Goal: Answer question/provide support

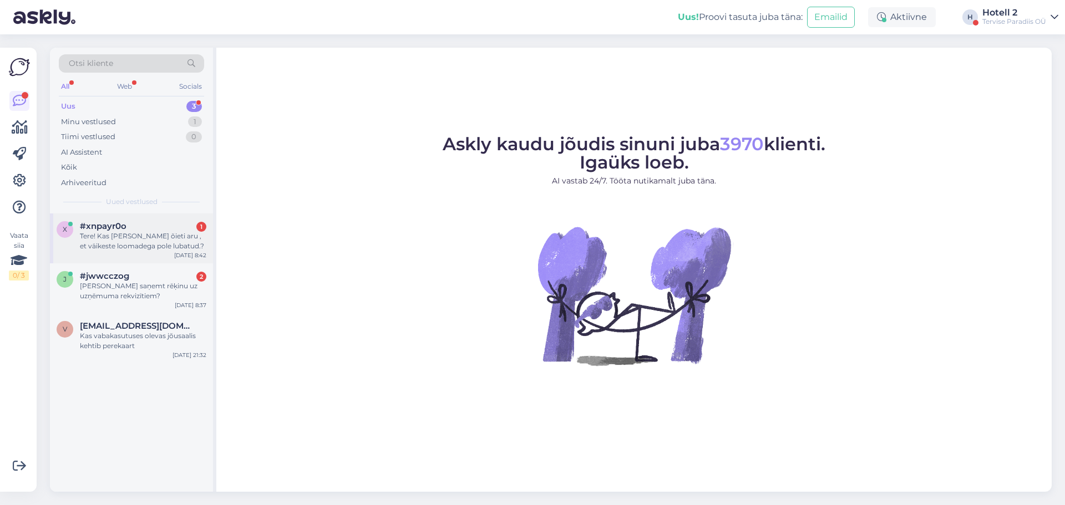
click at [135, 244] on div "Tere! Kas [PERSON_NAME] õieti aru , et väikeste loomadega pole lubatud.?" at bounding box center [143, 241] width 126 height 20
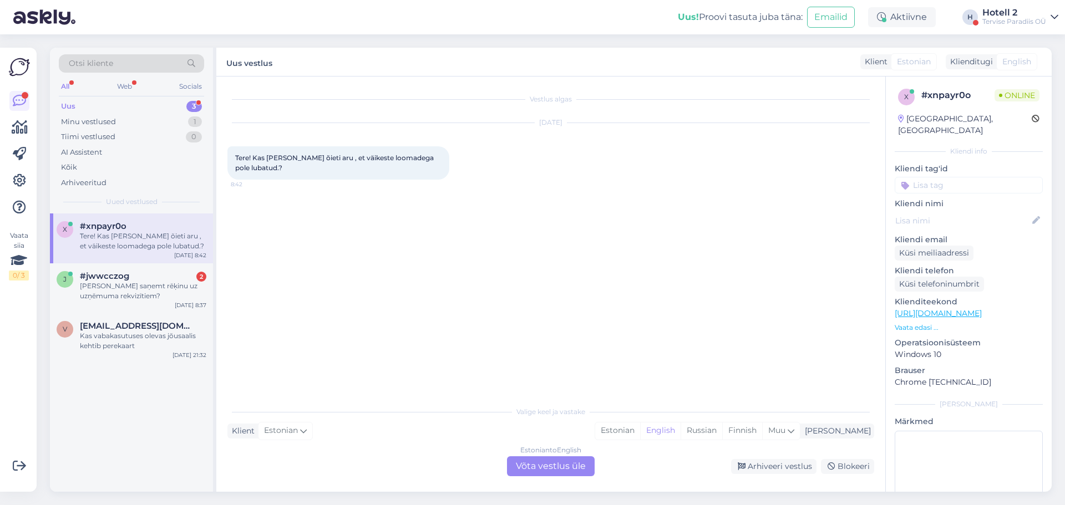
click at [548, 465] on div "Estonian to English Võta vestlus üle" at bounding box center [551, 467] width 88 height 20
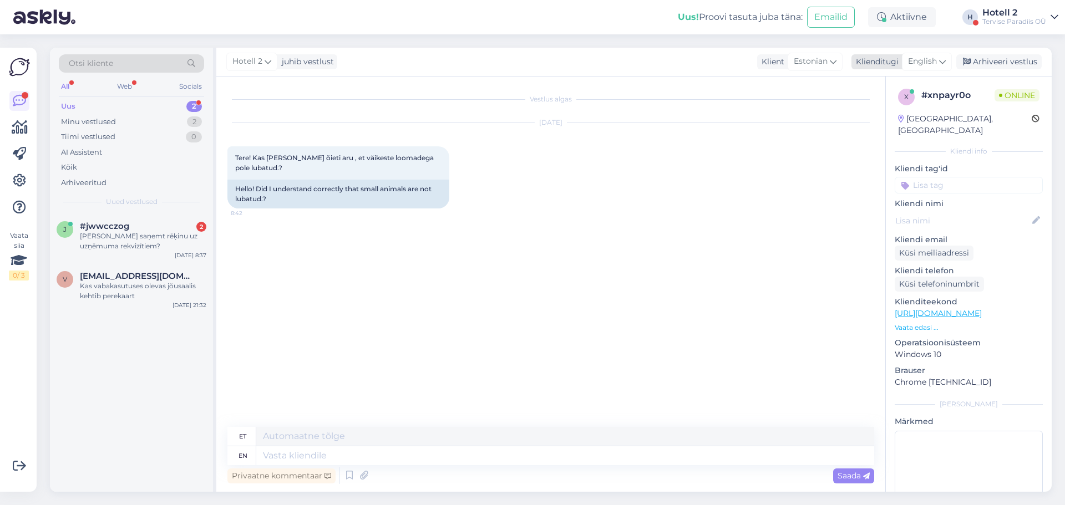
click at [946, 60] on icon at bounding box center [942, 61] width 7 height 12
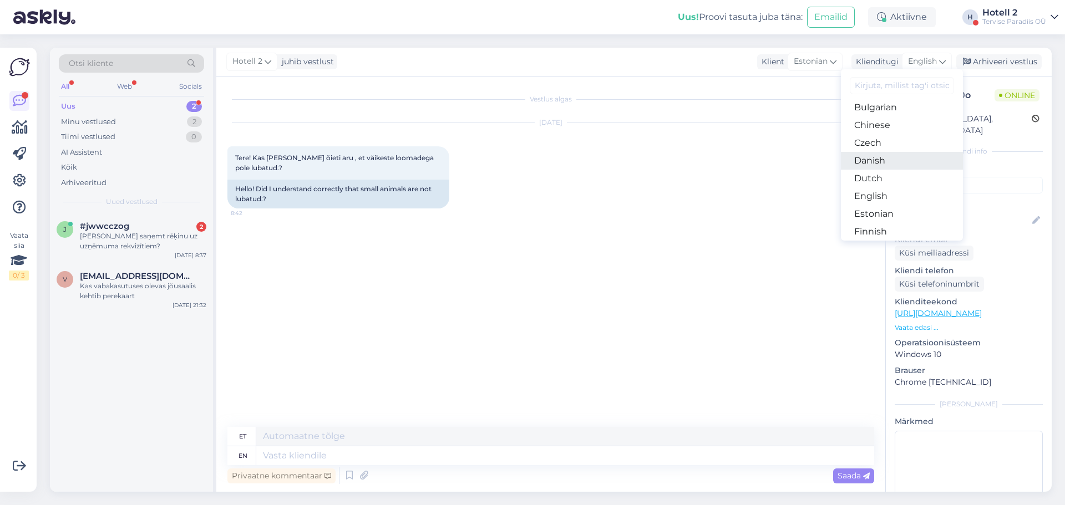
scroll to position [55, 0]
click at [881, 194] on link "Estonian" at bounding box center [902, 198] width 122 height 18
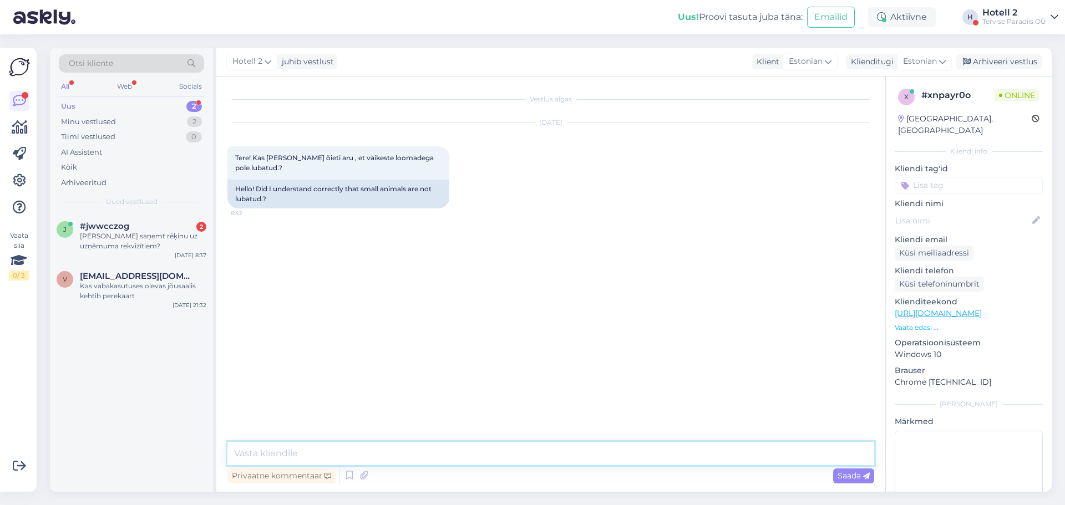
click at [346, 448] on textarea at bounding box center [550, 453] width 647 height 23
type textarea "Tere, kahjuks meil lemmikloomad pole lubatud"
click at [863, 472] on span "Saada" at bounding box center [854, 476] width 32 height 10
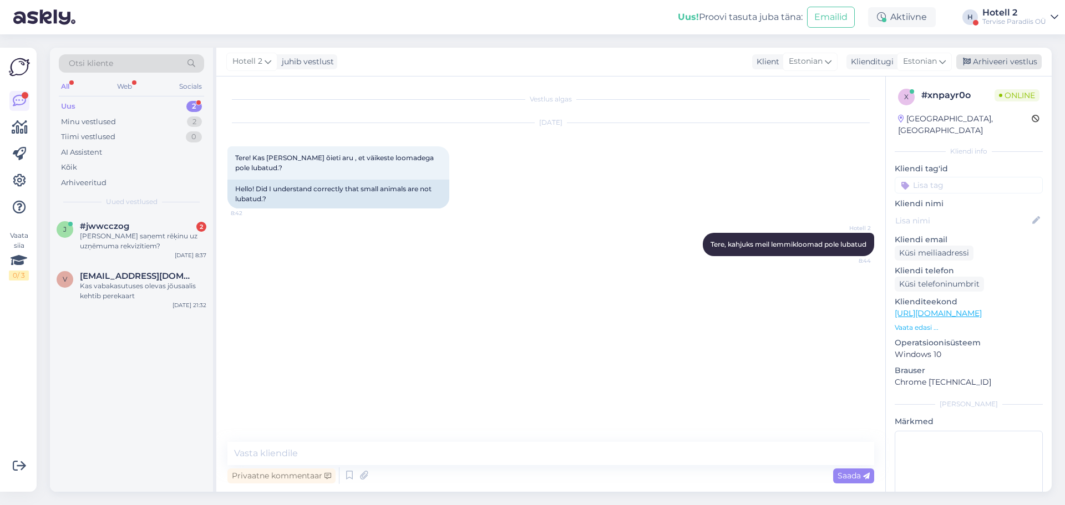
drag, startPoint x: 993, startPoint y: 63, endPoint x: 873, endPoint y: 121, distance: 133.0
click at [993, 63] on div "Arhiveeri vestlus" at bounding box center [998, 61] width 85 height 15
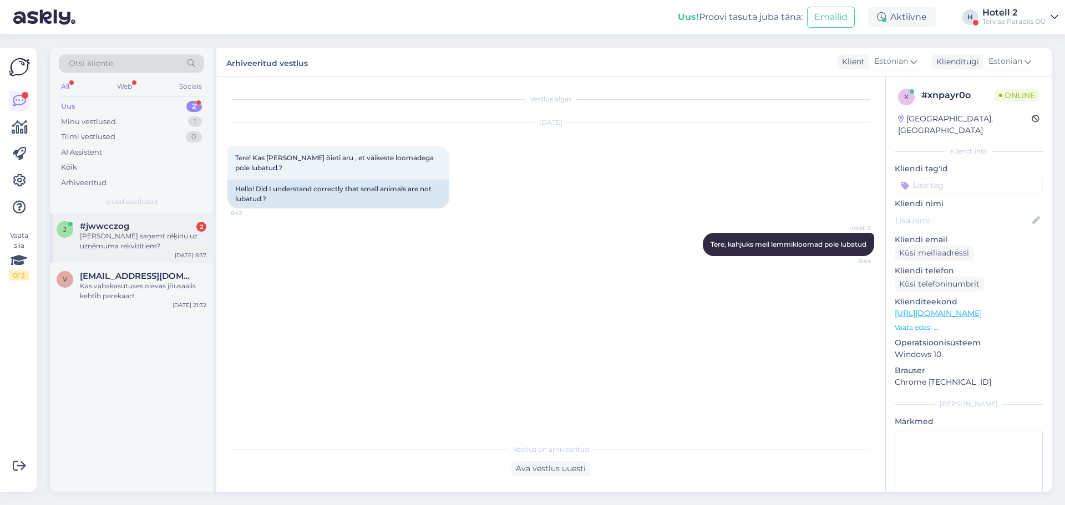
click at [126, 233] on div "[PERSON_NAME] saņemt rēķinu uz uzņēmuma rekvizītiem?" at bounding box center [143, 241] width 126 height 20
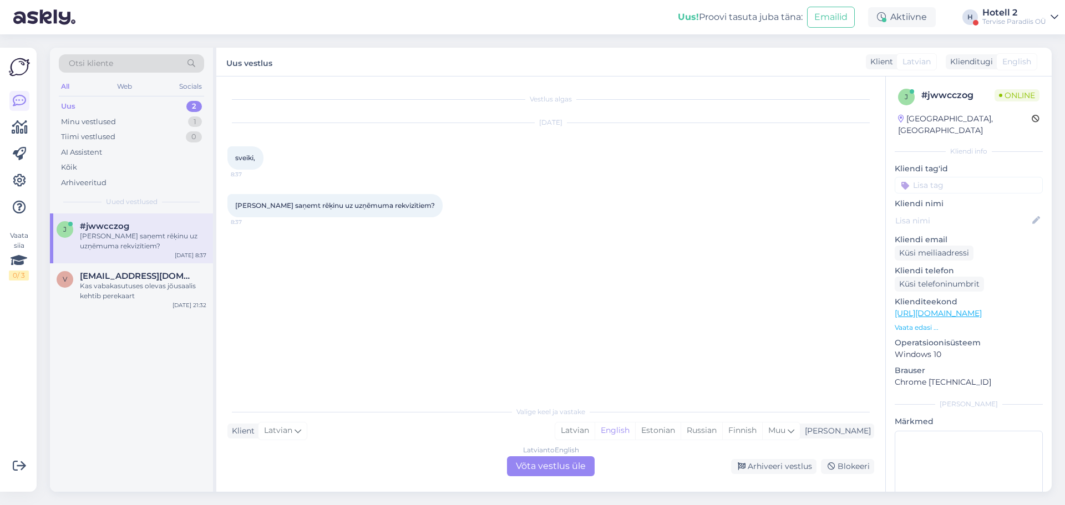
click at [544, 469] on div "Latvian to English Võta vestlus üle" at bounding box center [551, 467] width 88 height 20
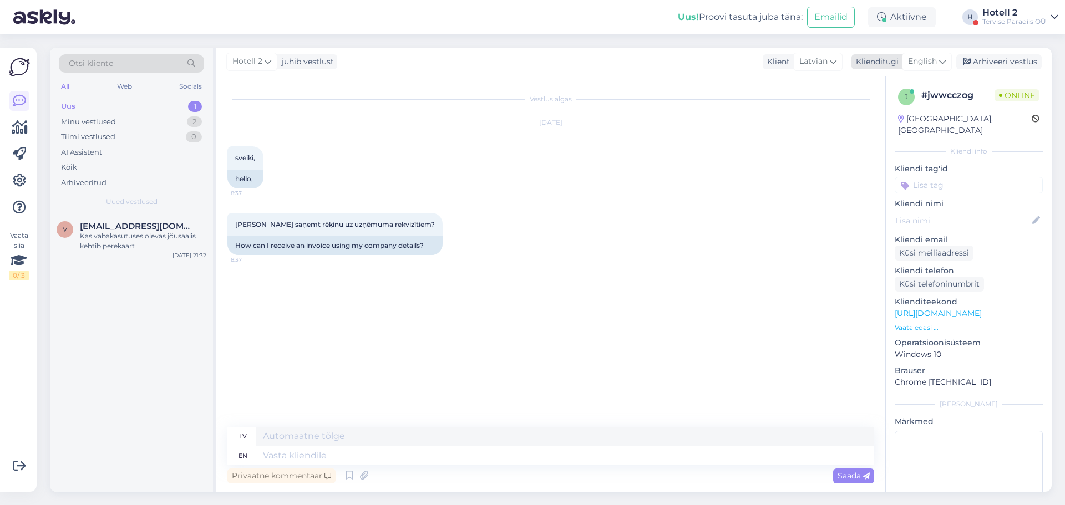
click at [944, 64] on icon at bounding box center [942, 61] width 7 height 12
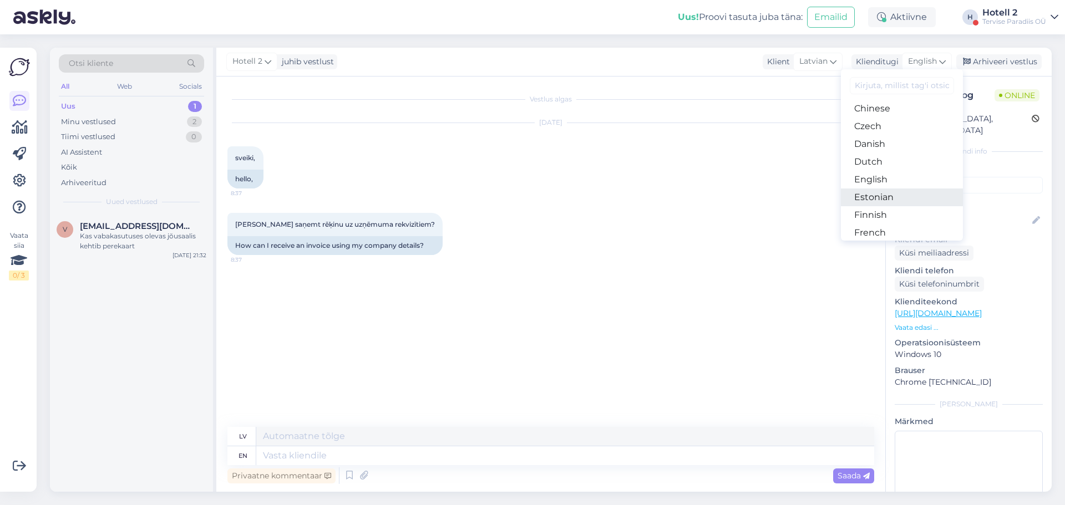
click at [868, 194] on link "Estonian" at bounding box center [902, 198] width 122 height 18
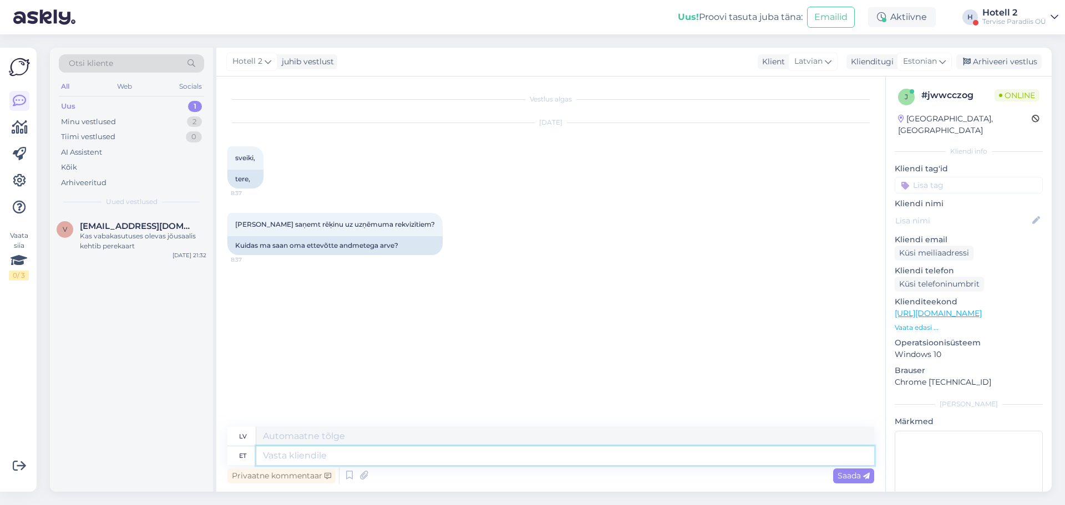
click at [400, 457] on textarea at bounding box center [565, 456] width 618 height 19
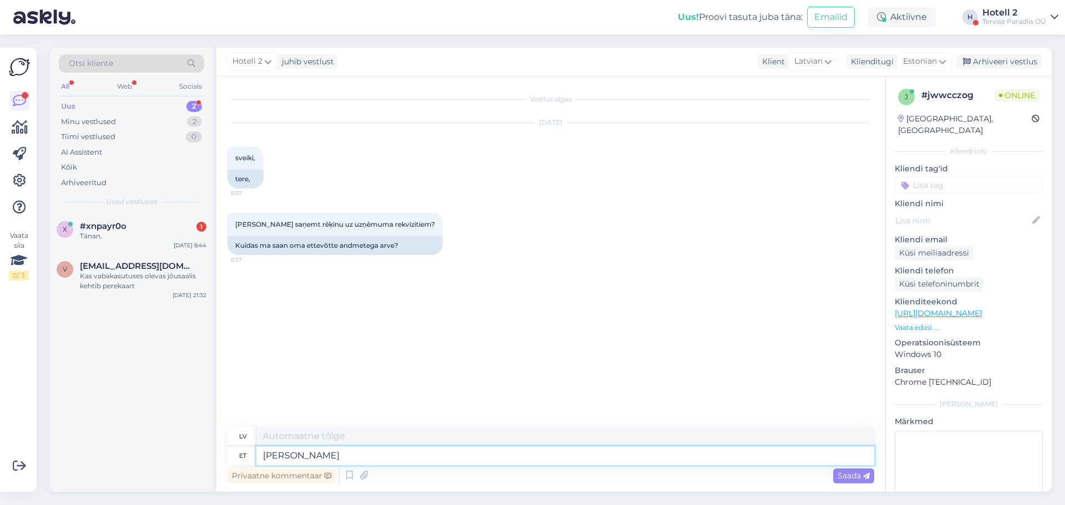
type textarea "[PERSON_NAME]"
type textarea "Kui soovite"
type textarea "Ja vēlaties"
type textarea "Kui soovite majutuse e"
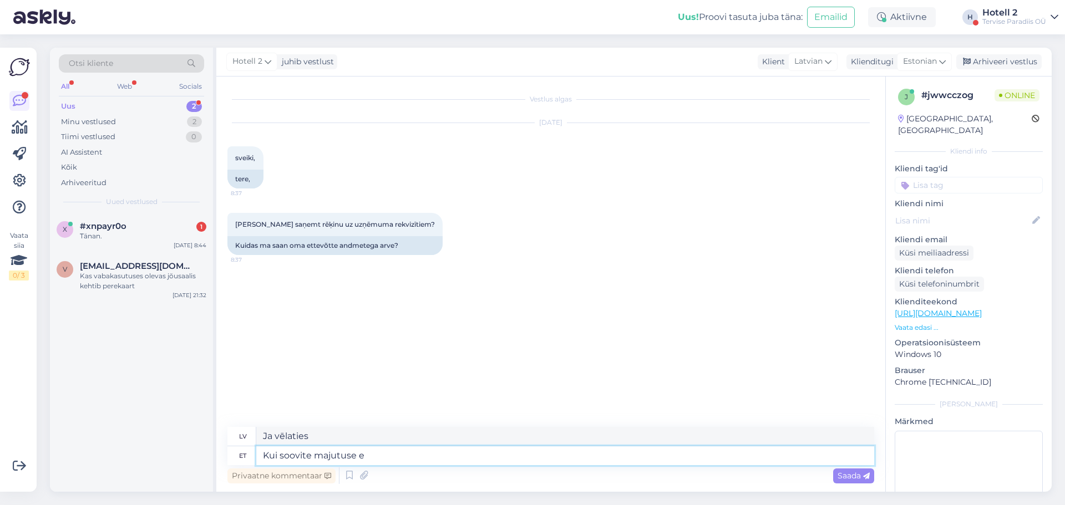
type textarea "Ja vēlaties izmitināšanu"
type textarea "Kui soovite majutuse eest a"
type textarea "Ja vēlaties maksāt par izmitināšanu"
type textarea "Kui soovite majutuse eest arvet"
type textarea "Ja vēlaties rēķinu par savu izmitināšanu"
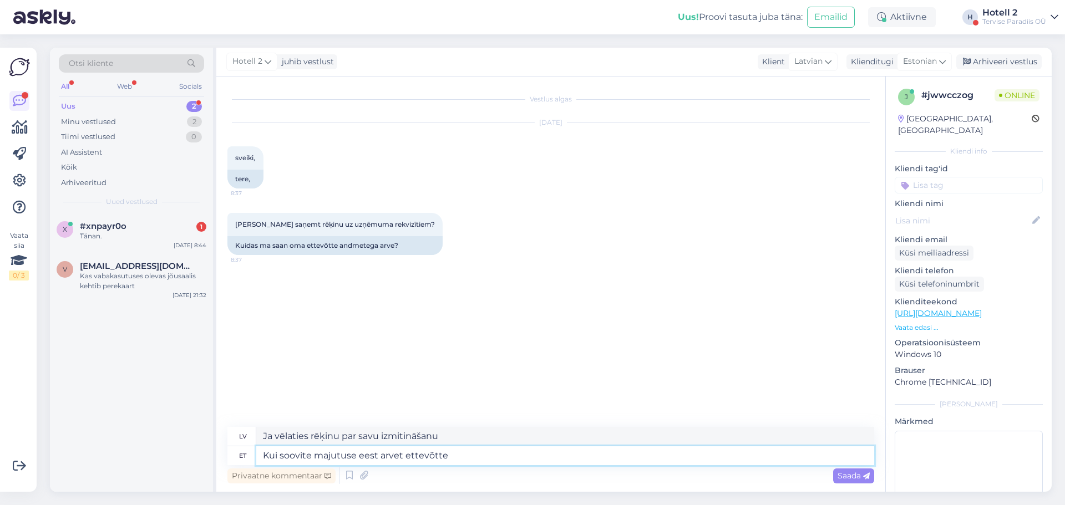
type textarea "Kui soovite majutuse eest arvet ettevõtte n"
type textarea "Ja vēlaties uzņēmumam izrakstīt rēķinu par izmitināšanu"
type textarea "Kui soovite majutuse eest arvet ettevõtte nimega"
type textarea "Ja vēlaties izrakstīt rēķinu par izmitināšanu, lūdzu, ievadiet uzņēmuma nosauku…"
type textarea "Kui soovite majutuse eest arvet ettevõtte nimega, s"
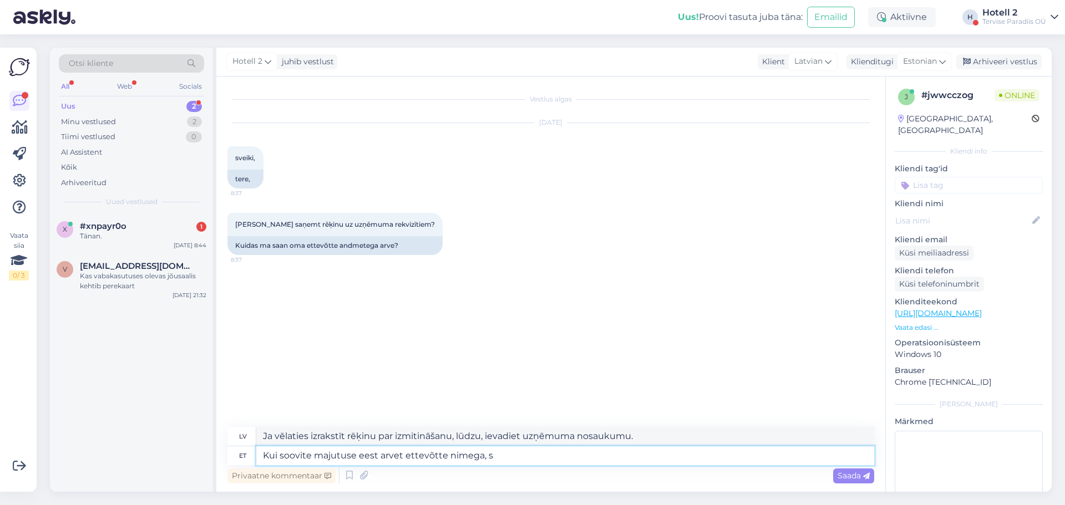
type textarea "Ja vēlaties izrakstīt rēķinu par izmitināšanu sava uzņēmuma vārdā,"
type textarea "Kui soovite majutuse eest arvet ettevõtte nimega, saatke"
type textarea "Ja vēlaties izrakstīt rēķinu par izmitināšanu uz sava uzņēmuma vārda, lūdzu, no…"
type textarea "Kui soovite majutuse eest arvet ettevõtte nimega, saatke palun m"
type textarea "Ja vēlaties saņemt rēķinu par izmitināšanu uz sava uzņēmuma vārda, lūdzu, nosūt…"
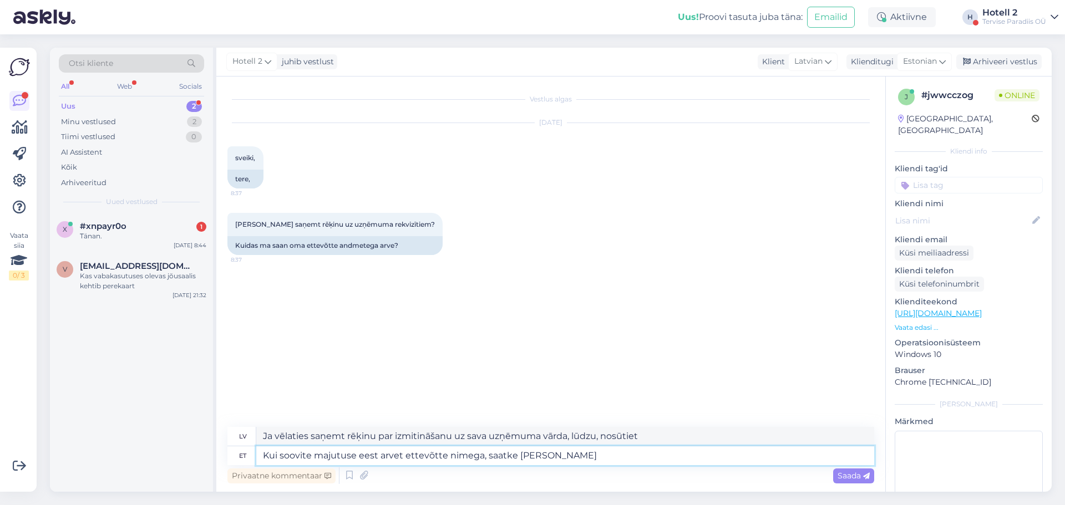
type textarea "Kui soovite majutuse eest arvet ettevõtte nimega, saatke [PERSON_NAME]"
type textarea "Ja vēlaties, [PERSON_NAME] izmitināšanas rēķins tiktu izrakstīts uz jūsu uzņēmu…"
type textarea "Kui soovite majutuse eest arvet ettevõtte nimega, saatke palun"
type textarea "Ja vēlaties saņemt rēķinu par izmitināšanu uz sava uzņēmuma vārda, lūdzu, nosūt…"
type textarea "Kui soovite majutuse eest arvet ettevõtte nimega, saatke palun e-ma"
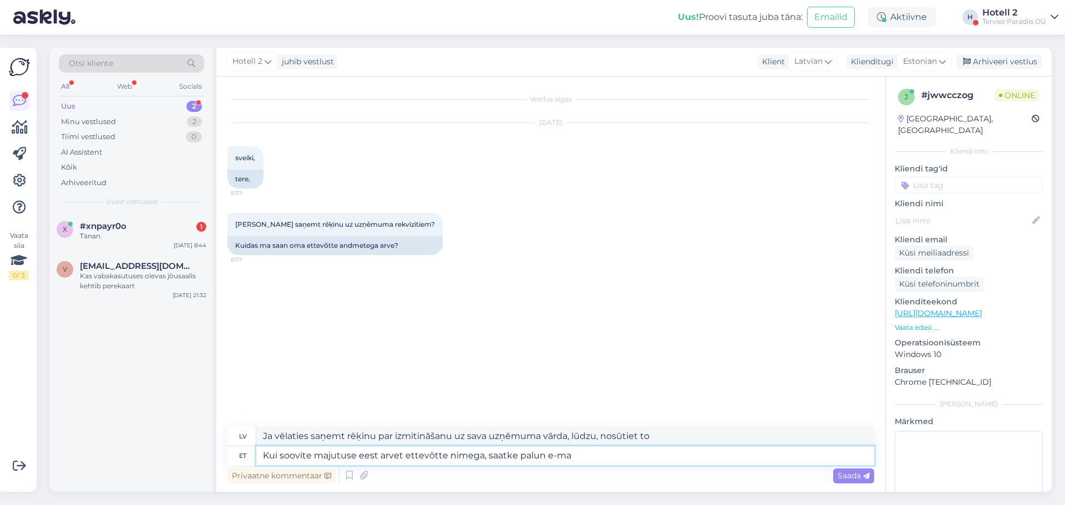
type textarea "Ja vēlaties saņemt rēķinu par izmitināšanu uz sava uzņēmuma vārda, lūdzu, nosūt…"
type textarea "Kui soovite majutuse eest arvet ettevõtte nimega, saatke palun e-mail"
type textarea "Ja vēlaties saņemt rēķinu par izmitināšanu uz sava uzņēmuma vārda, lūdzu, nosūt…"
type textarea "Kui soovite majutuse eest arvet ettevõtte nimega, saatke palun e-mail hotell@"
type textarea "Ja vēlaties saņemt rēķinu par izmitināšanu uz sava uzņēmuma vārda, lūdzu, rakst…"
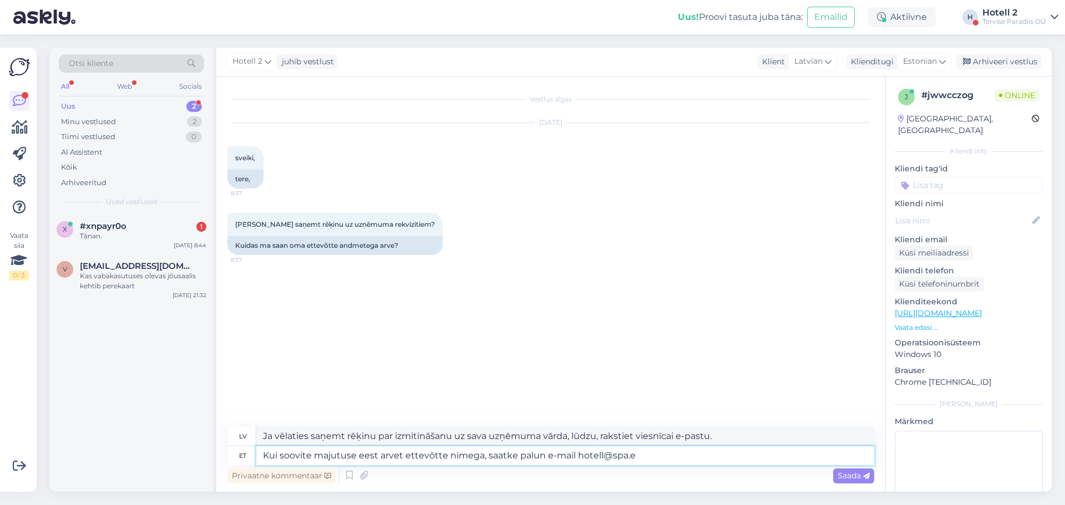
type textarea "Kui soovite majutuse eest arvet ettevõtte nimega, saatke palun e-mail [EMAIL_AD…"
type textarea "Ja vēlaties saņemt rēķinu par izmitināšanu uz sava uzņēmuma vārda, lūdzu, sūtie…"
type textarea "Kui soovite majutuse eest arvet ettevõtte nimega, saatke palun e-mail [EMAIL_AD…"
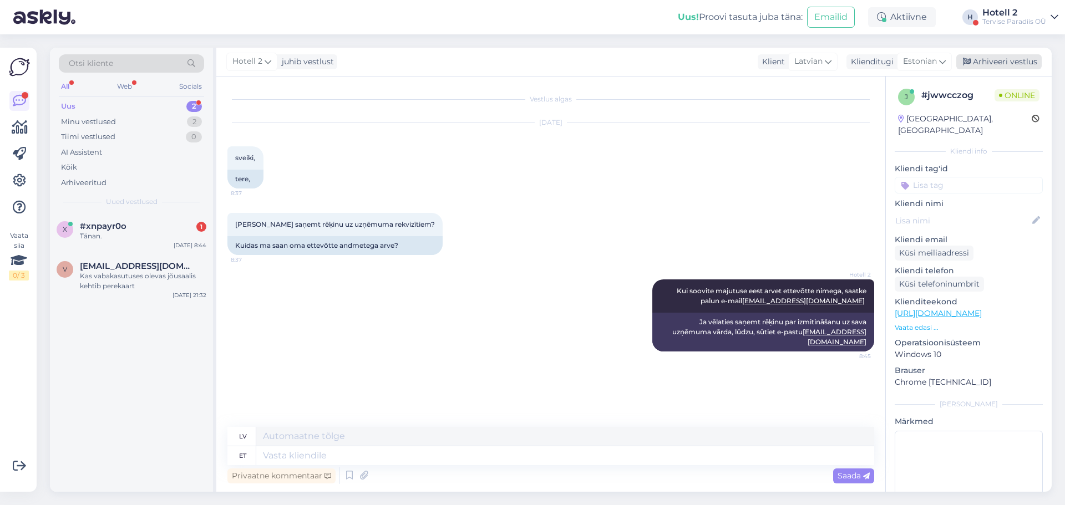
click at [1002, 62] on div "Arhiveeri vestlus" at bounding box center [998, 61] width 85 height 15
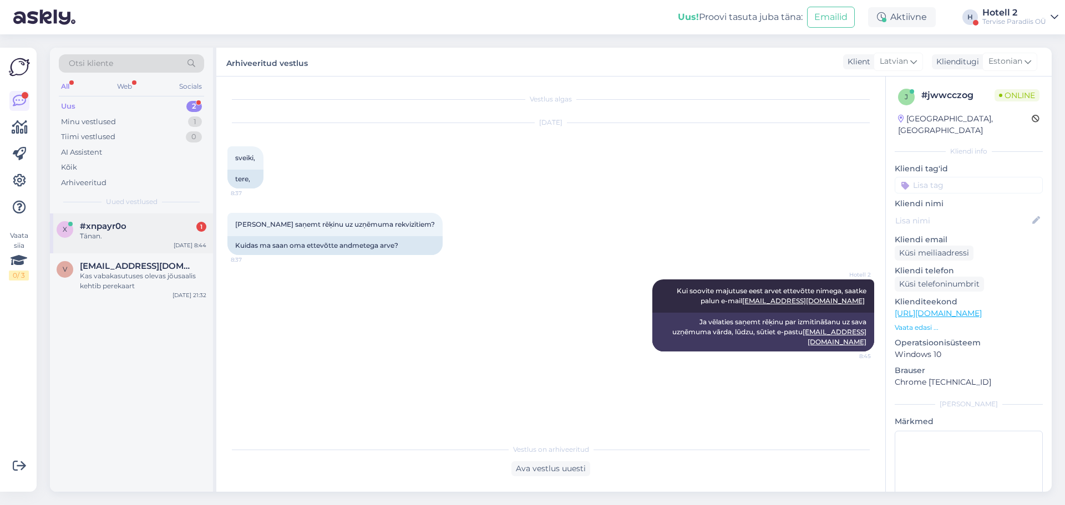
click at [117, 223] on span "#xnpayr0o" at bounding box center [103, 226] width 47 height 10
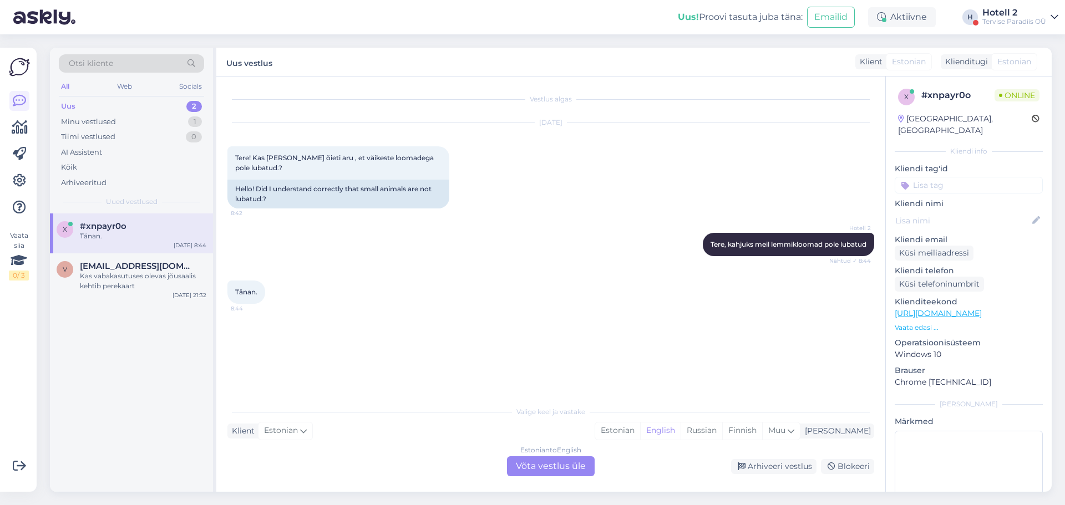
click at [542, 467] on div "Estonian to English Võta vestlus üle" at bounding box center [551, 467] width 88 height 20
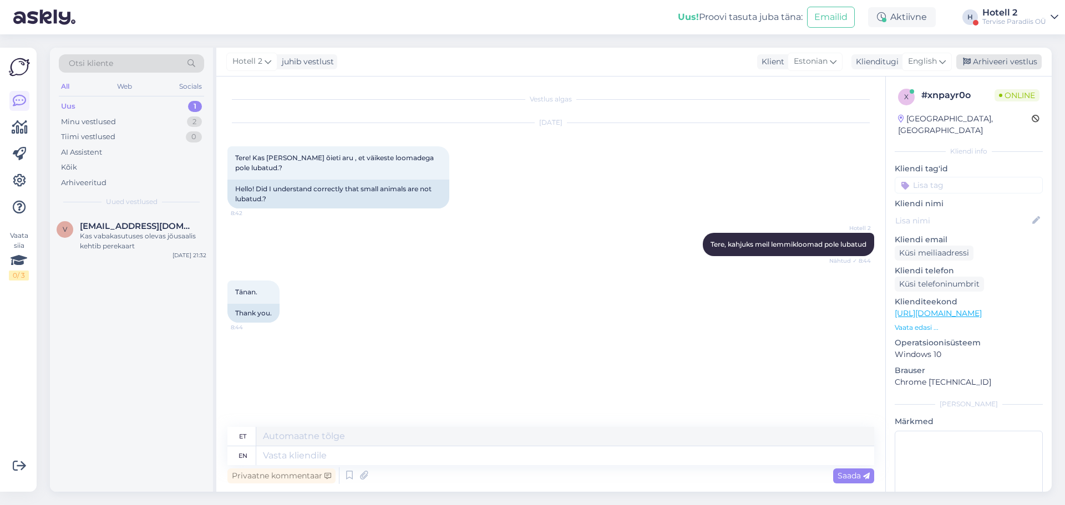
click at [997, 64] on div "Arhiveeri vestlus" at bounding box center [998, 61] width 85 height 15
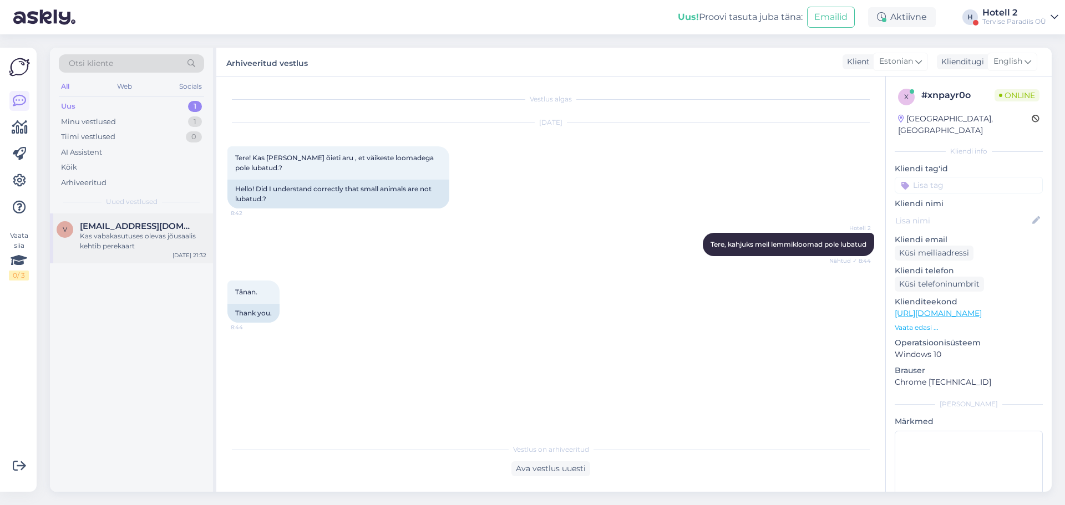
click at [79, 242] on div "v [EMAIL_ADDRESS][DOMAIN_NAME] Kas vabakasutuses olevas jõusaalis kehtib pereka…" at bounding box center [132, 236] width 150 height 30
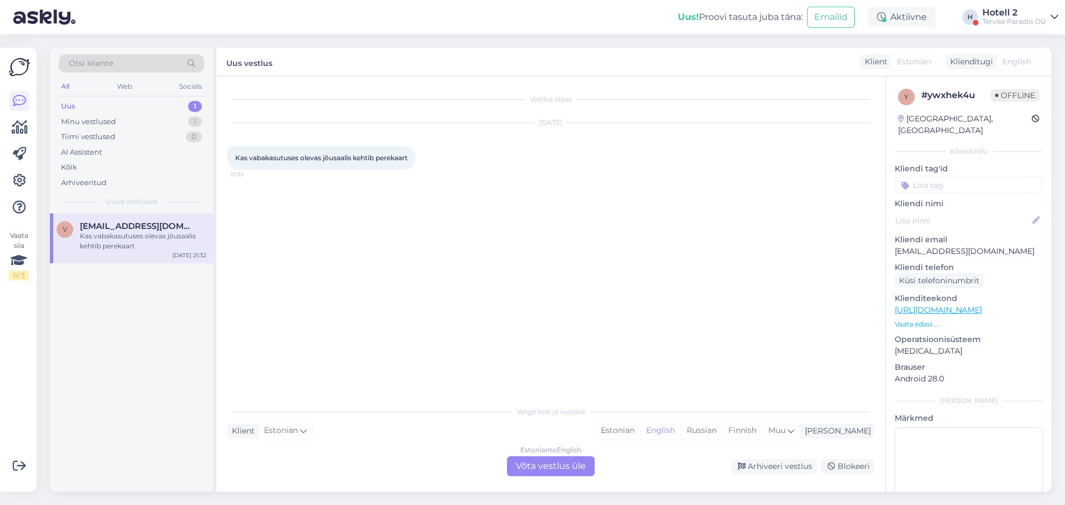
click at [536, 468] on div "Estonian to English Võta vestlus üle" at bounding box center [551, 467] width 88 height 20
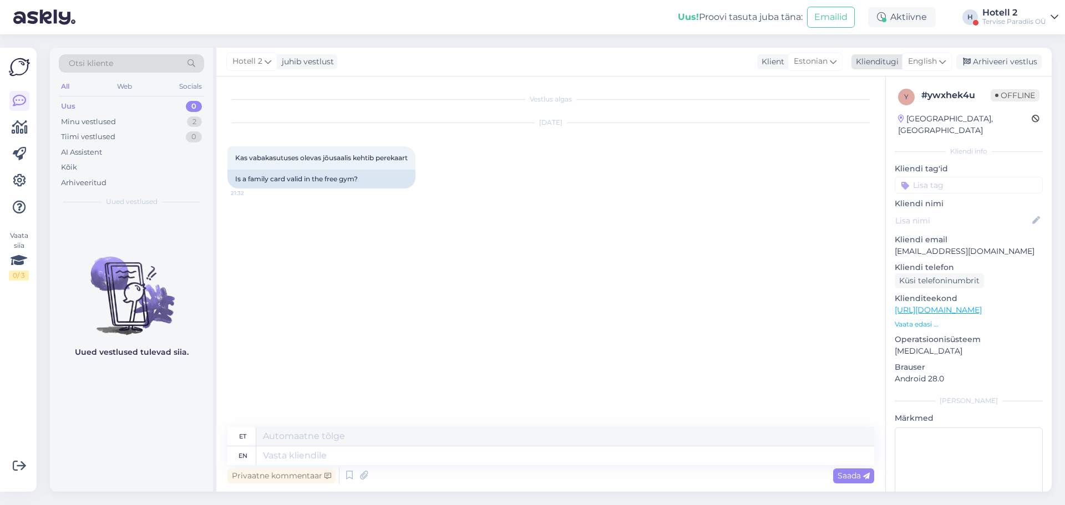
click at [941, 62] on icon at bounding box center [942, 61] width 7 height 12
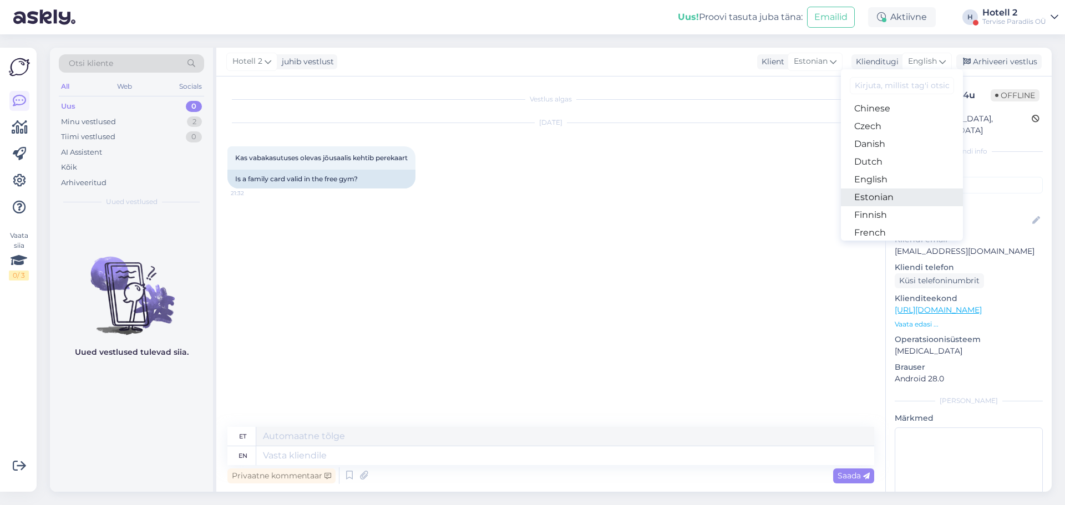
click at [907, 191] on link "Estonian" at bounding box center [902, 198] width 122 height 18
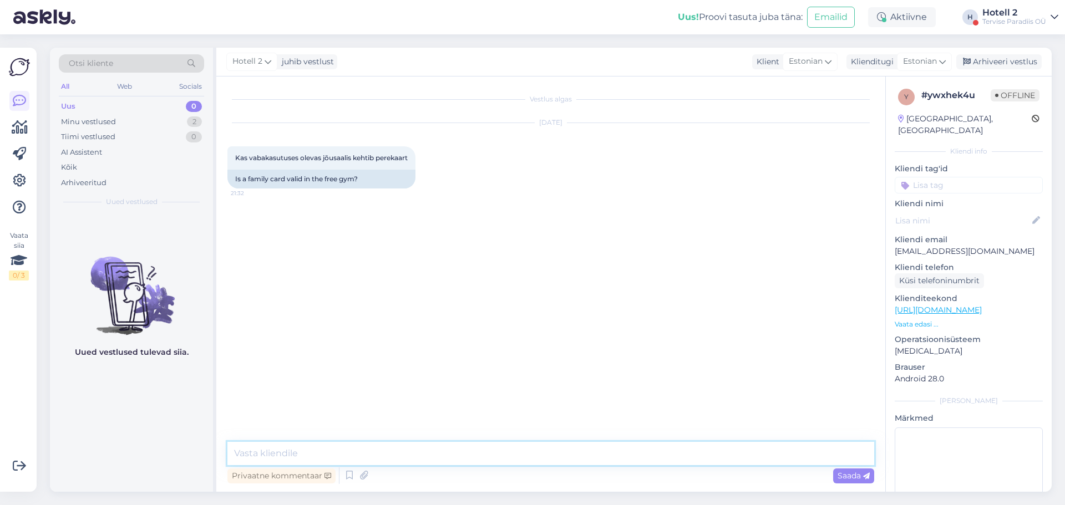
click at [283, 456] on textarea at bounding box center [550, 453] width 647 height 23
type textarea "jõusaali kohta võite infot küsida tel [PHONE_NUMBER]"
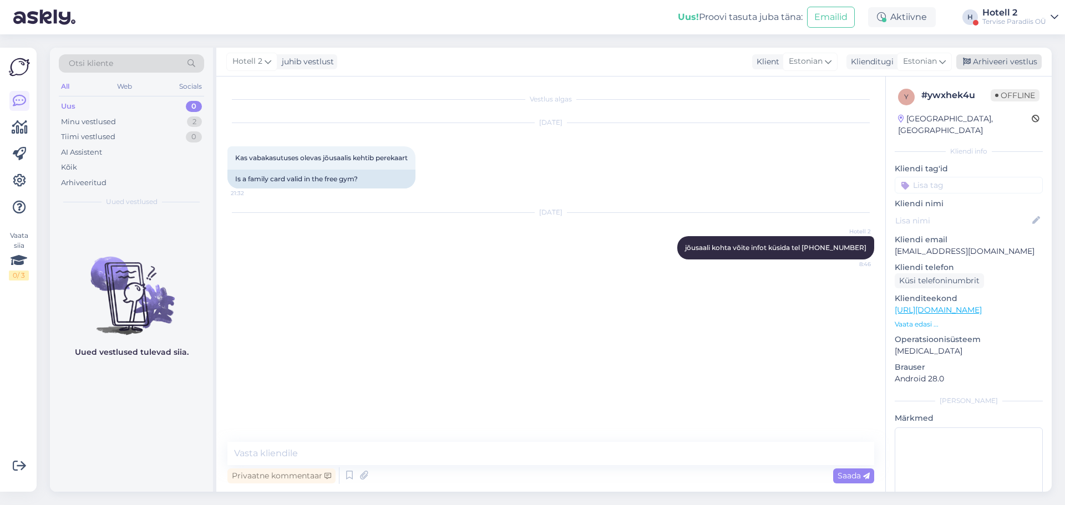
click at [1001, 62] on div "Arhiveeri vestlus" at bounding box center [998, 61] width 85 height 15
